Goal: Information Seeking & Learning: Learn about a topic

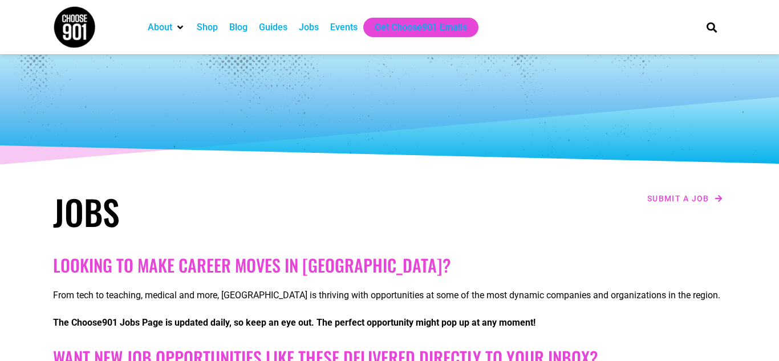
click at [310, 29] on div "Jobs" at bounding box center [309, 28] width 20 height 14
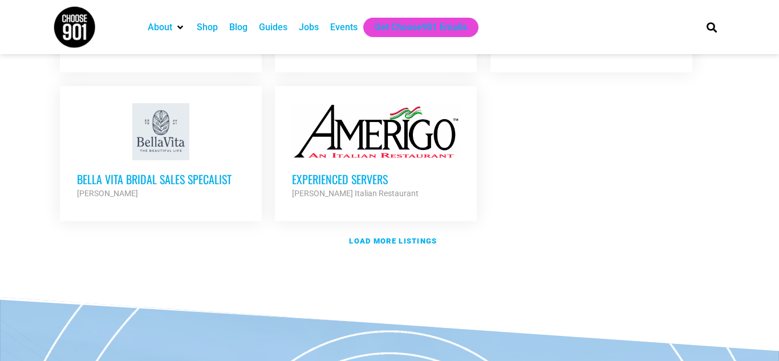
scroll to position [1437, 0]
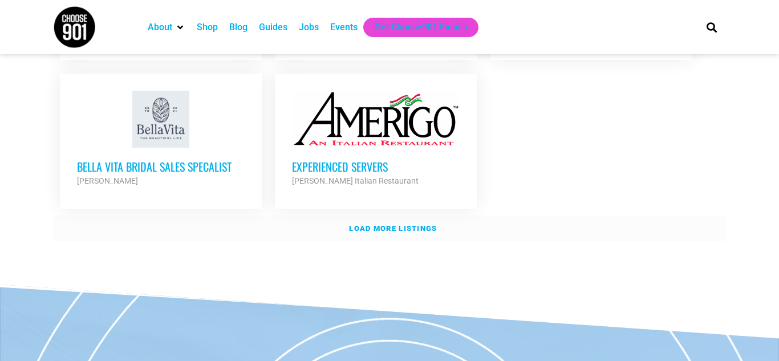
click at [407, 225] on link "Load more listings" at bounding box center [389, 228] width 673 height 26
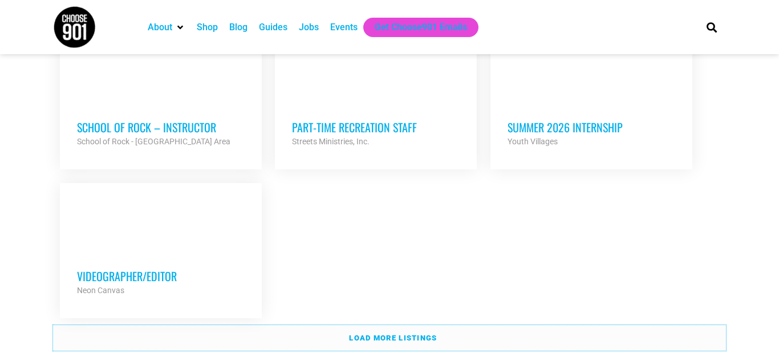
scroll to position [2440, 0]
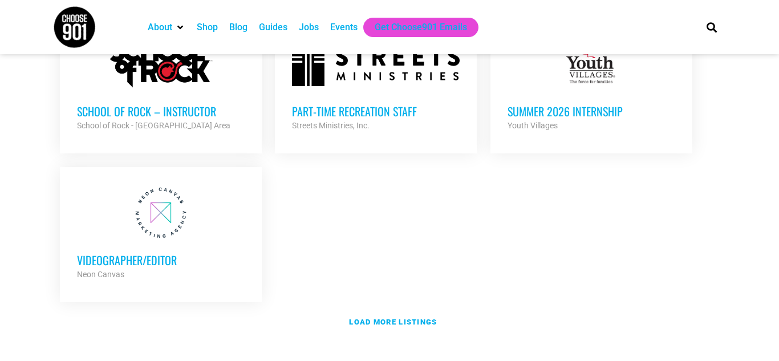
click at [380, 318] on strong "Load more listings" at bounding box center [393, 322] width 88 height 9
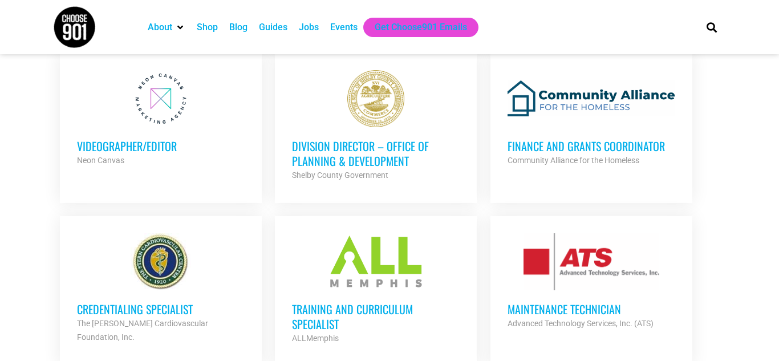
scroll to position [2531, 0]
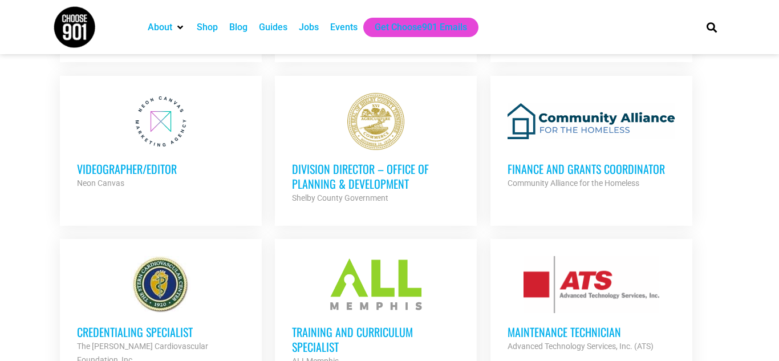
click at [633, 161] on h3 "Finance and Grants Coordinator" at bounding box center [591, 168] width 168 height 15
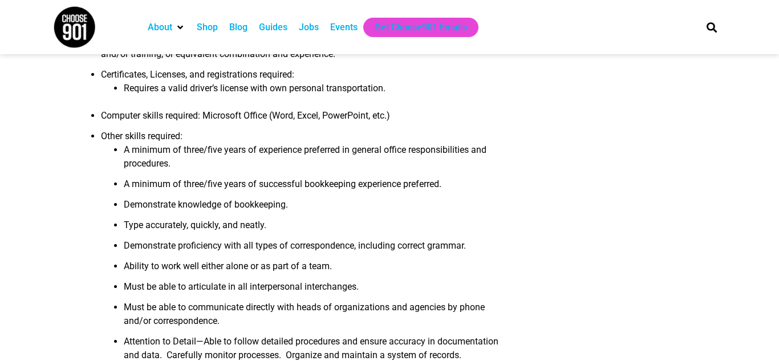
scroll to position [707, 0]
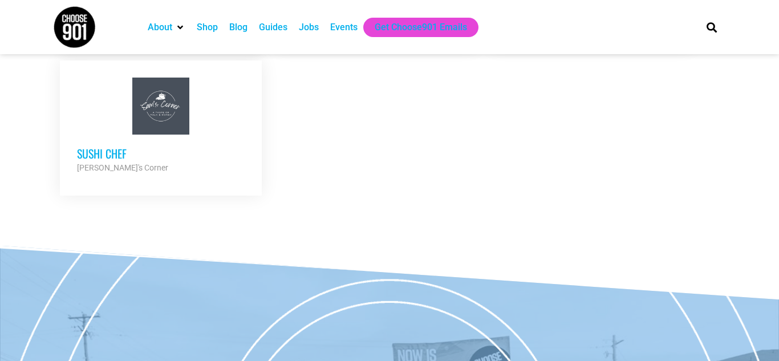
click at [116, 146] on h3 "Sushi Chef" at bounding box center [161, 153] width 168 height 15
